Goal: Task Accomplishment & Management: Use online tool/utility

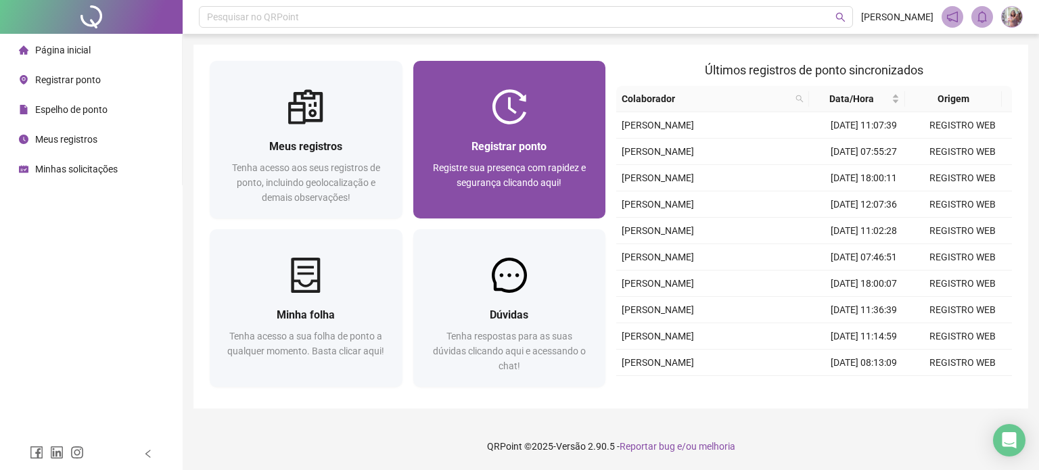
click at [492, 164] on span "Registre sua presença com rapidez e segurança clicando aqui!" at bounding box center [509, 175] width 153 height 26
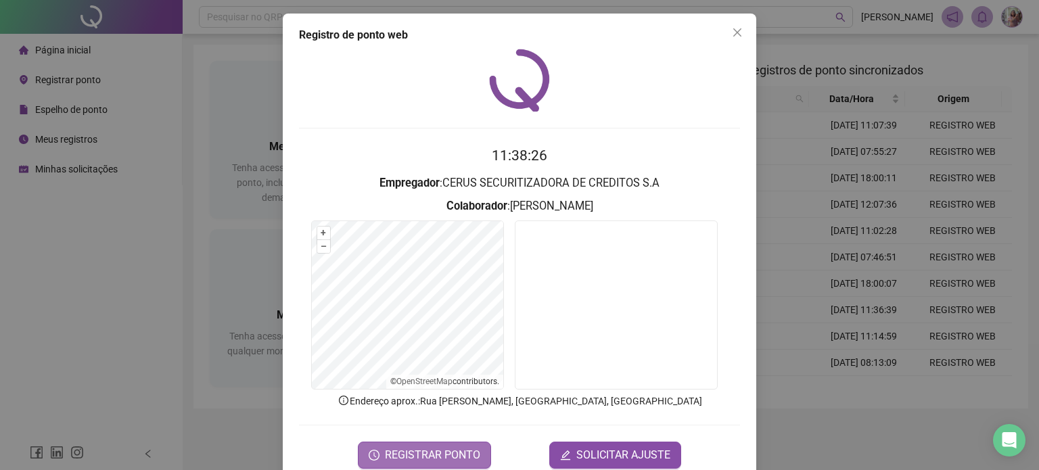
click at [452, 454] on span "REGISTRAR PONTO" at bounding box center [432, 455] width 95 height 16
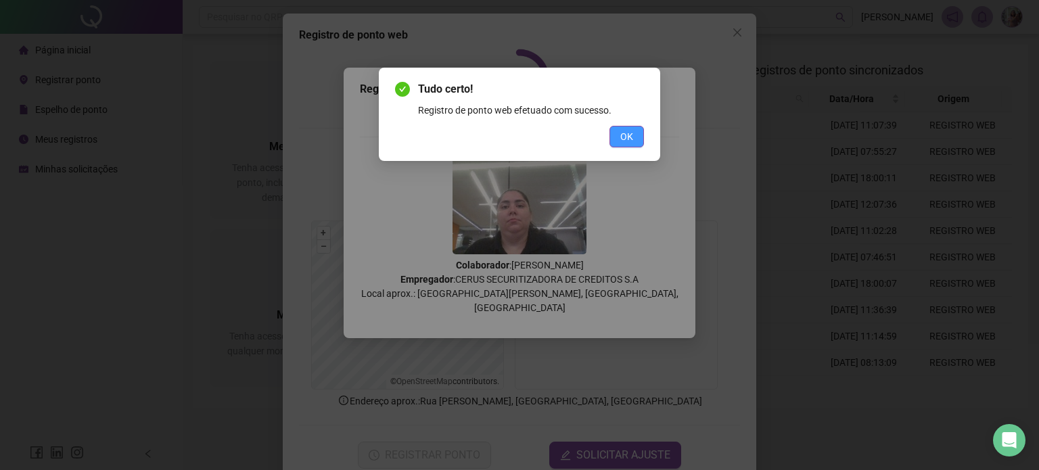
click at [622, 143] on span "OK" at bounding box center [626, 136] width 13 height 15
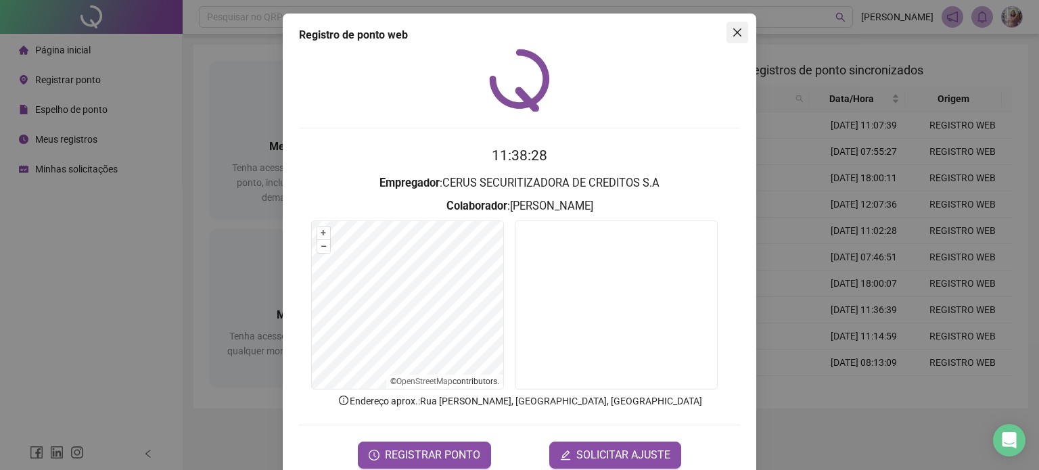
click at [728, 39] on button "Close" at bounding box center [737, 33] width 22 height 22
